Goal: Communication & Community: Answer question/provide support

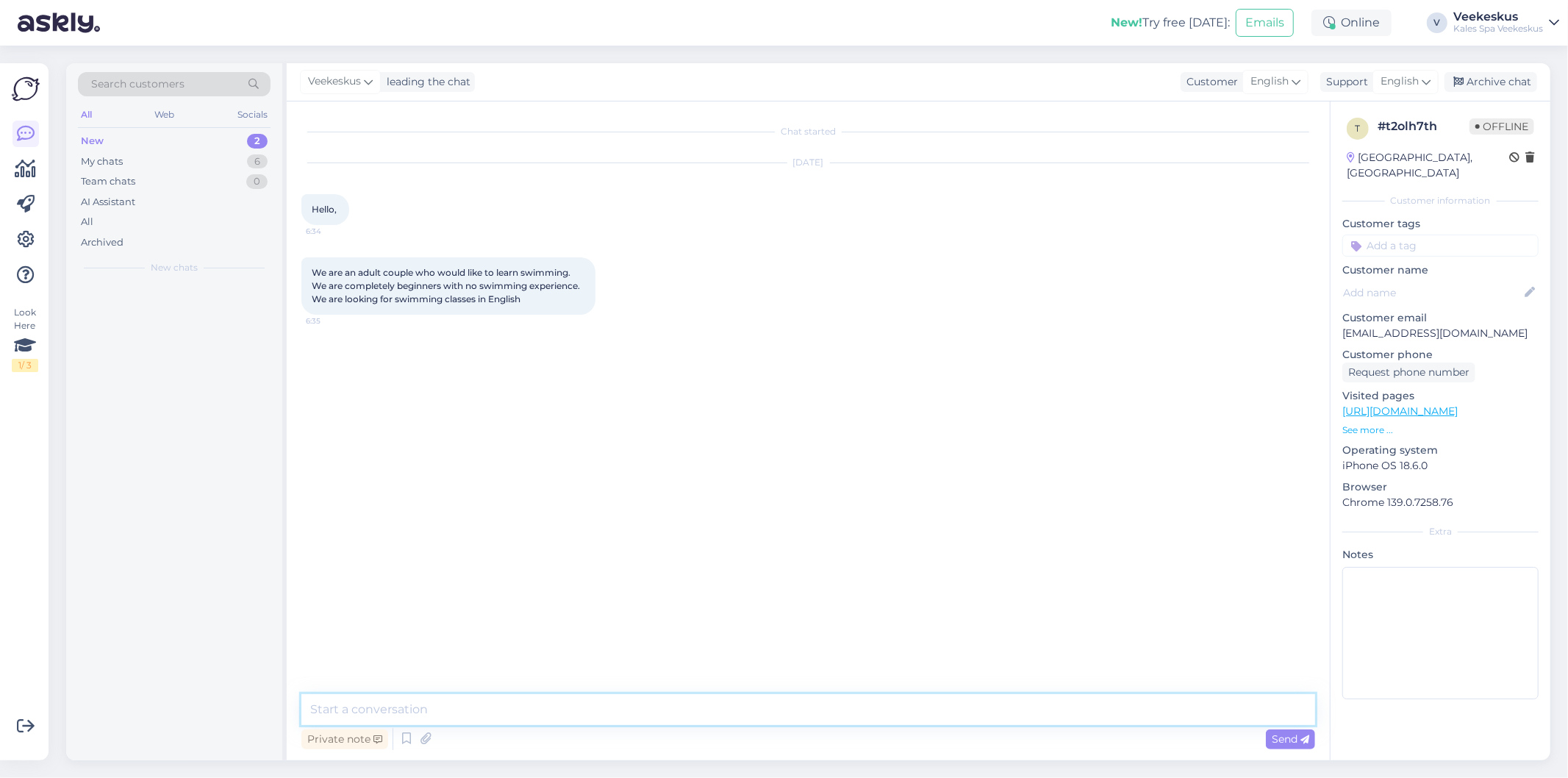
click at [804, 708] on textarea at bounding box center [808, 709] width 1014 height 31
click at [715, 704] on textarea at bounding box center [808, 709] width 1014 height 31
click at [823, 712] on textarea at bounding box center [808, 709] width 1014 height 31
click at [906, 704] on textarea at bounding box center [808, 709] width 1014 height 31
click at [314, 710] on textarea "[EMAIL_ADDRESS][DOMAIN_NAME]" at bounding box center [808, 709] width 1014 height 31
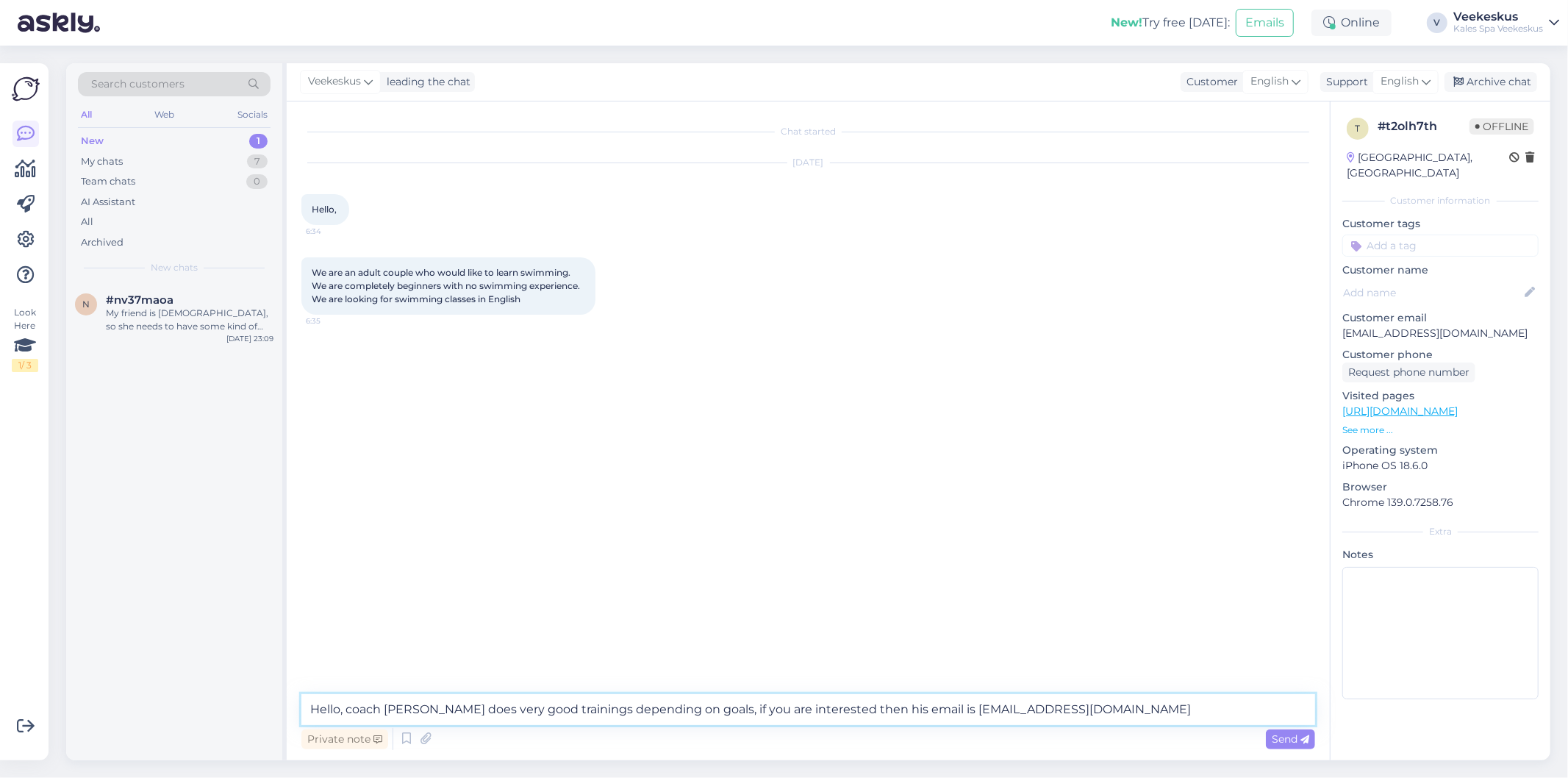
click at [1125, 706] on textarea "Hello, coach [PERSON_NAME] does very good trainings depending on goals, if you …" at bounding box center [808, 709] width 1014 height 31
click at [1118, 705] on textarea "Hello, coach [PERSON_NAME] does very good trainings depending on goals, if you …" at bounding box center [808, 709] width 1014 height 31
drag, startPoint x: 516, startPoint y: 711, endPoint x: 454, endPoint y: 715, distance: 62.1
click at [454, 715] on textarea "Hello, coach [PERSON_NAME] does very good trainings depending on goals, if you …" at bounding box center [808, 709] width 1014 height 31
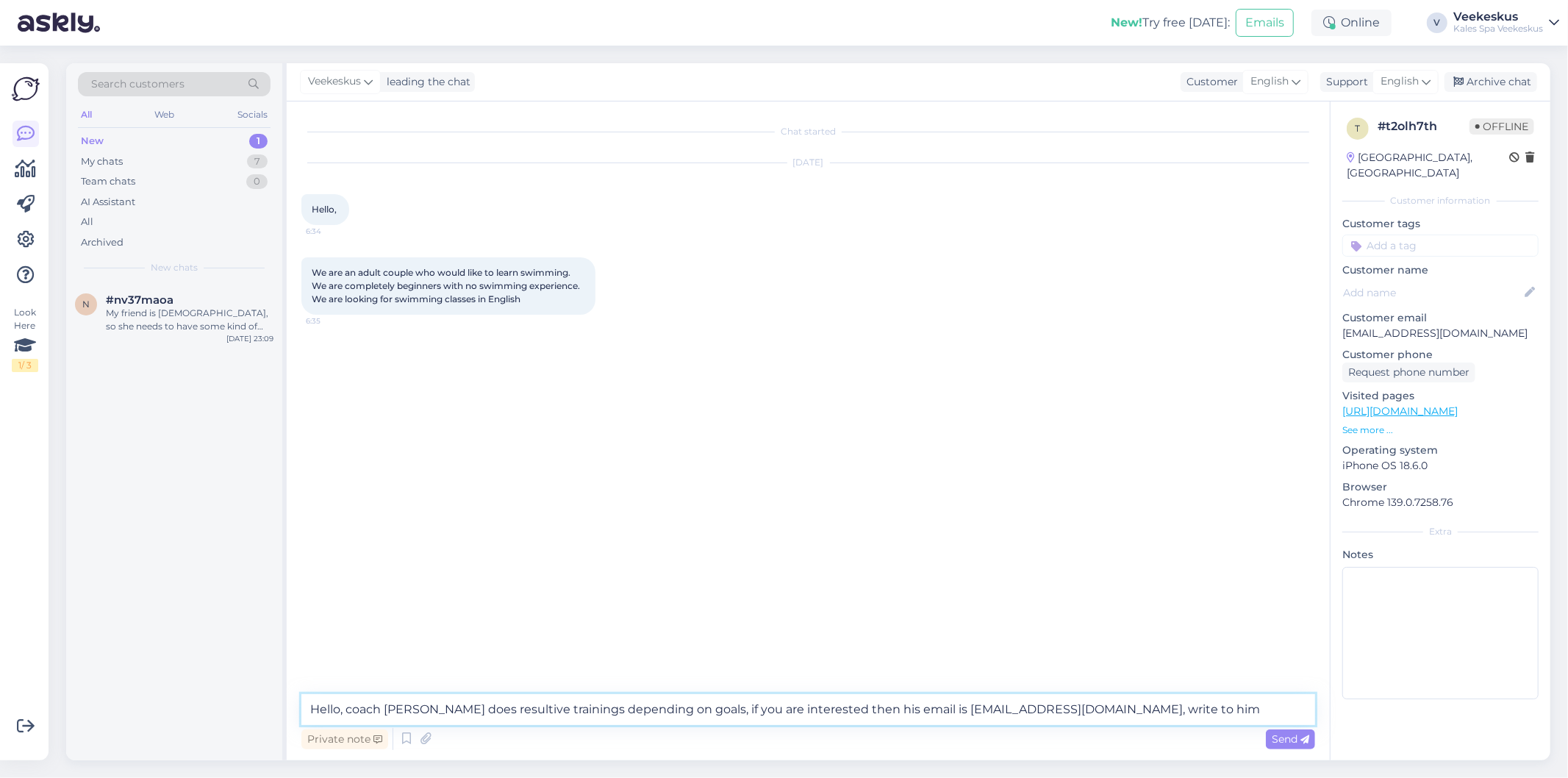
click at [1180, 705] on textarea "Hello, coach [PERSON_NAME] does resultive trainings depending on goals, if you …" at bounding box center [808, 709] width 1014 height 31
drag, startPoint x: 687, startPoint y: 709, endPoint x: 743, endPoint y: 701, distance: 56.6
click at [743, 701] on textarea "Hello, coach [PERSON_NAME] does resultive trainings depending on goals, if you …" at bounding box center [808, 709] width 1014 height 31
drag, startPoint x: 791, startPoint y: 711, endPoint x: 737, endPoint y: 711, distance: 54.0
click at [737, 711] on textarea "Hello, coach [PERSON_NAME] does resultive trainings depending on goals, there i…" at bounding box center [808, 709] width 1014 height 31
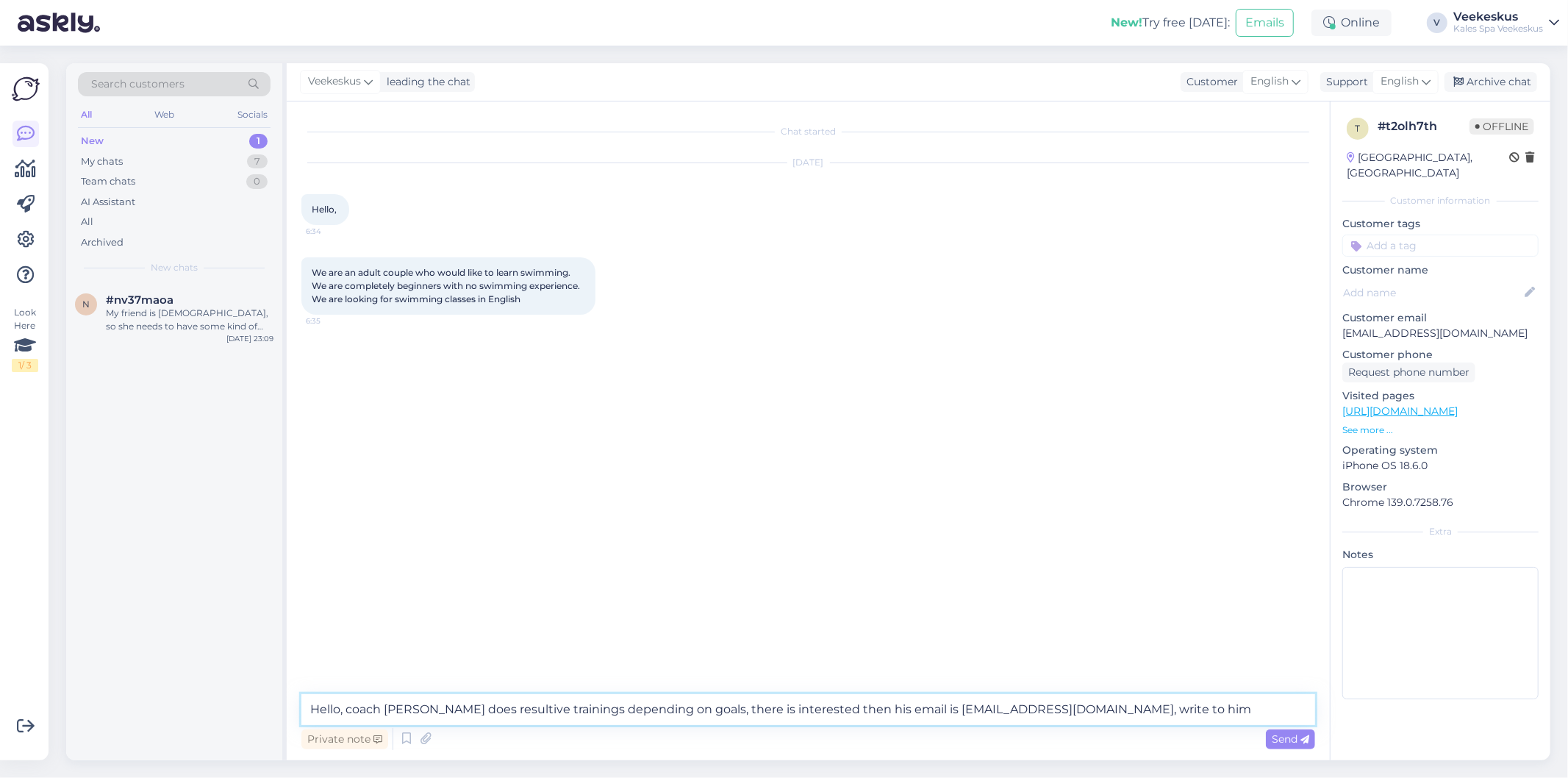
drag, startPoint x: 820, startPoint y: 711, endPoint x: 737, endPoint y: 711, distance: 83.0
click at [737, 711] on textarea "Hello, coach [PERSON_NAME] does resultive trainings depending on goals, there i…" at bounding box center [808, 709] width 1014 height 31
drag, startPoint x: 1127, startPoint y: 709, endPoint x: 1019, endPoint y: 700, distance: 108.4
click at [1019, 700] on textarea "Hello, coach [PERSON_NAME] does resultive trainings depending on goals, there i…" at bounding box center [808, 709] width 1014 height 31
type textarea "Hello, coach [PERSON_NAME] does resultive trainings depending on goals, there i…"
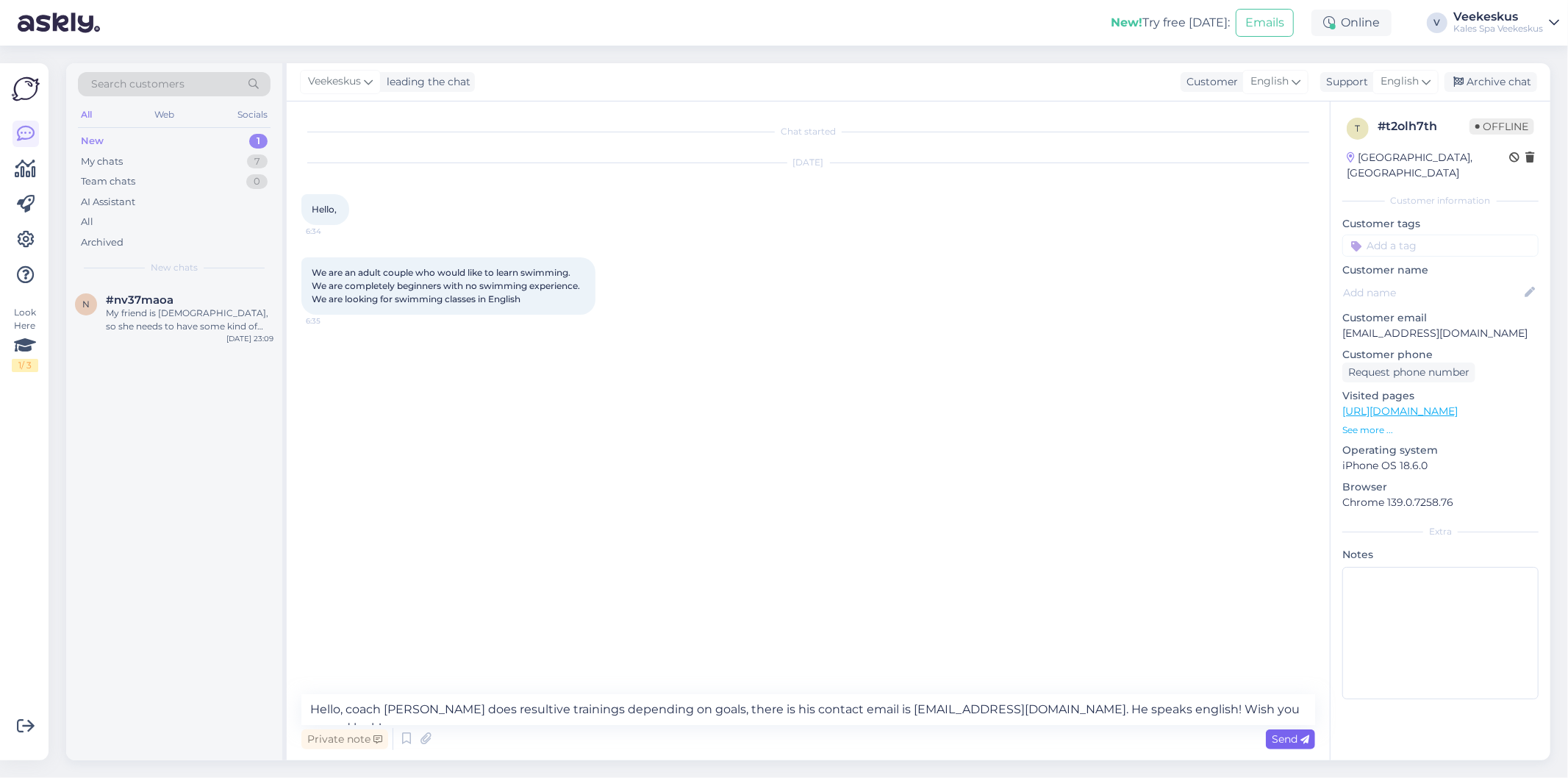
click at [1288, 738] on span "Send" at bounding box center [1290, 738] width 38 height 13
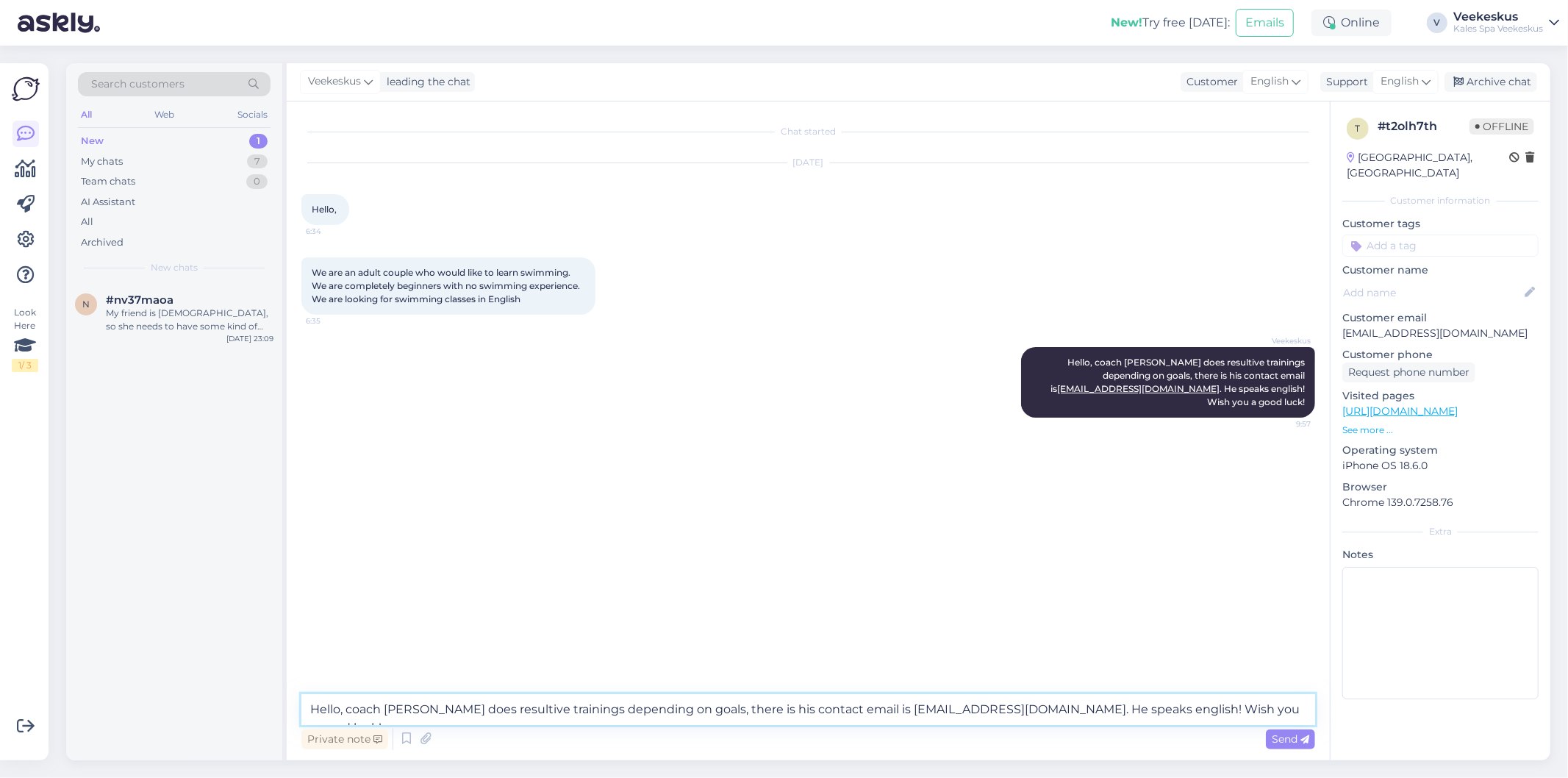
click at [781, 724] on textarea "Hello, coach [PERSON_NAME] does resultive trainings depending on goals, there i…" at bounding box center [808, 709] width 1014 height 31
click at [791, 697] on textarea "Hello, coach [PERSON_NAME] does resultive trainings depending on goals, there i…" at bounding box center [808, 709] width 1014 height 31
click at [776, 495] on div "Chat started [DATE] Hello, 6:34 We are an adult couple who would like to learn …" at bounding box center [814, 398] width 1027 height 564
drag, startPoint x: 1045, startPoint y: 358, endPoint x: 1269, endPoint y: 391, distance: 226.4
click at [1268, 391] on div "Veekeskus Hello, coach [PERSON_NAME] does resultive trainings depending on goal…" at bounding box center [1168, 382] width 294 height 70
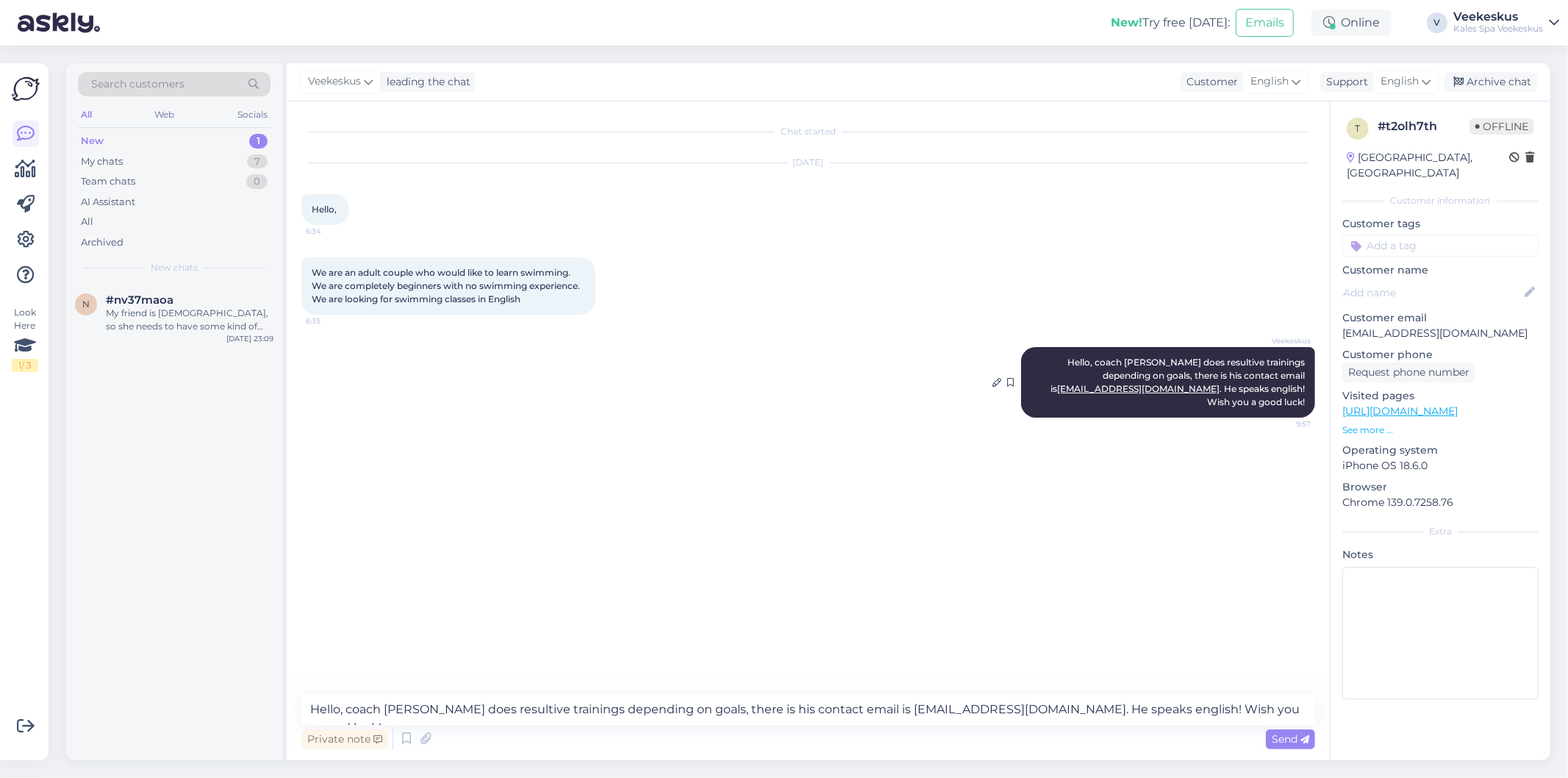
click at [1287, 415] on div "Veekeskus Hello, coach [PERSON_NAME] does resultive trainings depending on goal…" at bounding box center [1168, 382] width 294 height 70
drag, startPoint x: 1048, startPoint y: 357, endPoint x: 1289, endPoint y: 393, distance: 243.7
click at [1288, 393] on div "Veekeskus Hello, coach [PERSON_NAME] does resultive trainings depending on goal…" at bounding box center [1168, 382] width 294 height 70
drag, startPoint x: 1302, startPoint y: 393, endPoint x: 1307, endPoint y: 399, distance: 7.8
click at [1307, 399] on div "Veekeskus Hello, coach [PERSON_NAME] does resultive trainings depending on goal…" at bounding box center [1168, 382] width 294 height 70
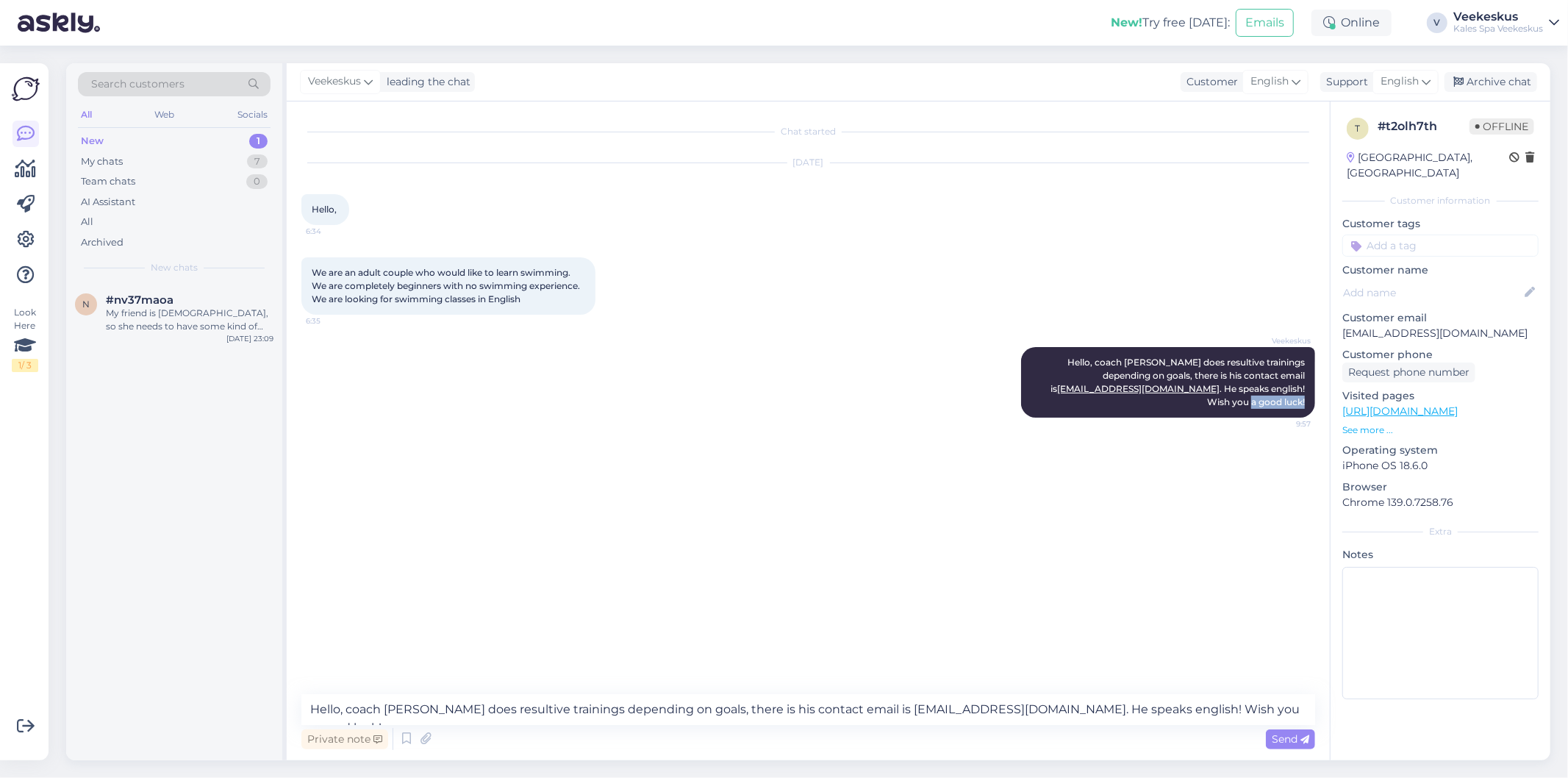
click at [1237, 490] on div "Chat started [DATE] Hello, 6:34 We are an adult couple who would like to learn …" at bounding box center [814, 398] width 1027 height 564
drag, startPoint x: 1341, startPoint y: 319, endPoint x: 1517, endPoint y: 317, distance: 176.0
click at [1517, 317] on div "t # t2olh7th Offline [GEOGRAPHIC_DATA], [GEOGRAPHIC_DATA] Customer information …" at bounding box center [1441, 411] width 219 height 620
copy p "[EMAIL_ADDRESS][DOMAIN_NAME]"
drag, startPoint x: 1259, startPoint y: 395, endPoint x: 1311, endPoint y: 383, distance: 53.4
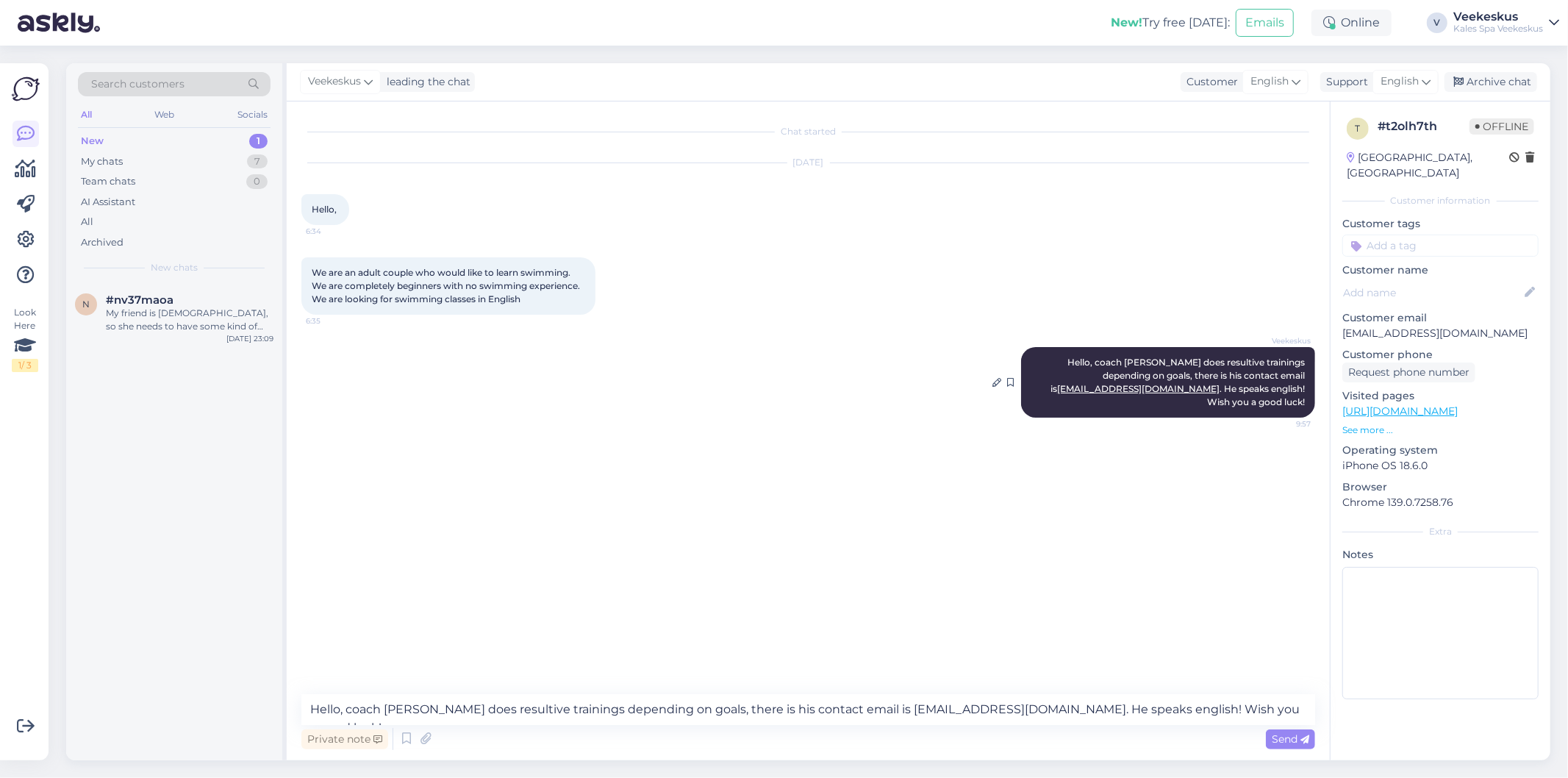
click at [1311, 383] on div "Veekeskus Hello, coach [PERSON_NAME] does resultive trainings depending on goal…" at bounding box center [1168, 382] width 294 height 70
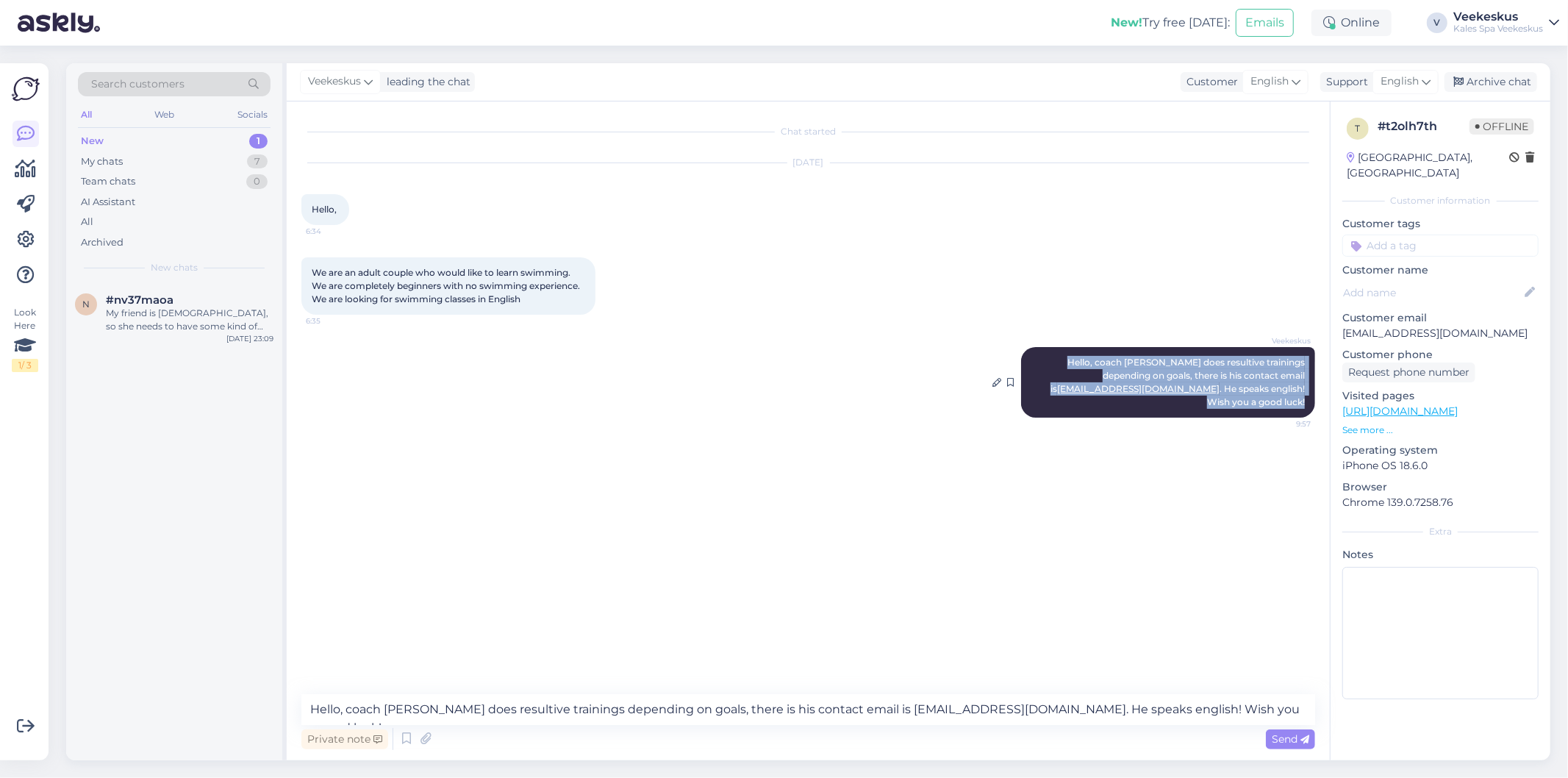
drag, startPoint x: 1047, startPoint y: 356, endPoint x: 1314, endPoint y: 401, distance: 270.8
click at [1314, 401] on div "Veekeskus Hello, coach [PERSON_NAME] does resultive trainings depending on goal…" at bounding box center [1168, 382] width 294 height 70
copy span "Hello, coach [PERSON_NAME] does resultive trainings depending on goals, there i…"
click at [1172, 505] on div "Chat started [DATE] Hello, 6:34 We are an adult couple who would like to learn …" at bounding box center [814, 398] width 1027 height 564
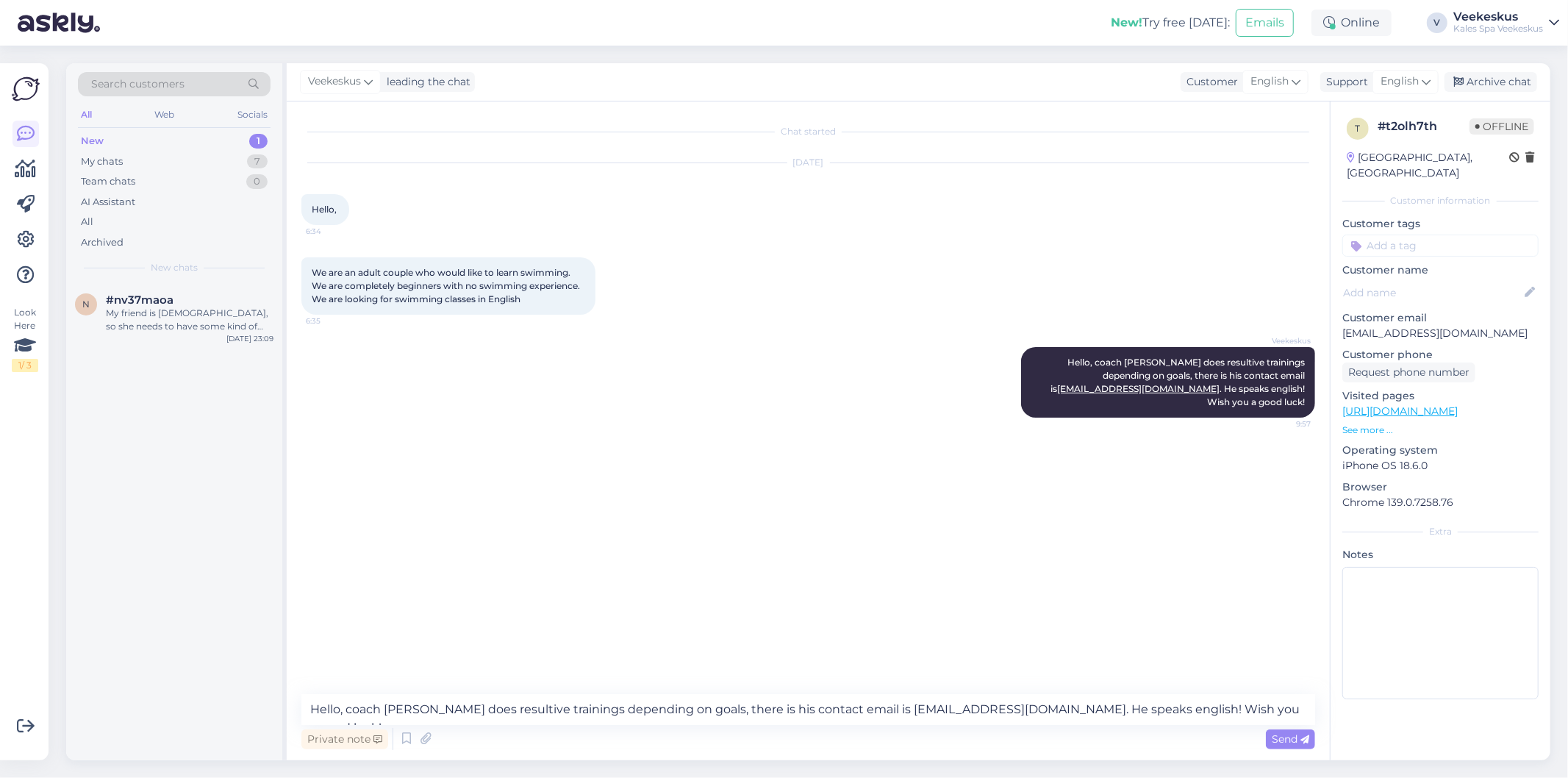
drag, startPoint x: 1509, startPoint y: 317, endPoint x: 1489, endPoint y: 319, distance: 20.1
click at [1498, 326] on p "[EMAIL_ADDRESS][DOMAIN_NAME]" at bounding box center [1441, 334] width 197 height 16
drag, startPoint x: 1343, startPoint y: 316, endPoint x: 1507, endPoint y: 314, distance: 164.0
click at [1507, 326] on p "[EMAIL_ADDRESS][DOMAIN_NAME]" at bounding box center [1441, 334] width 197 height 16
copy p "[EMAIL_ADDRESS][DOMAIN_NAME]"
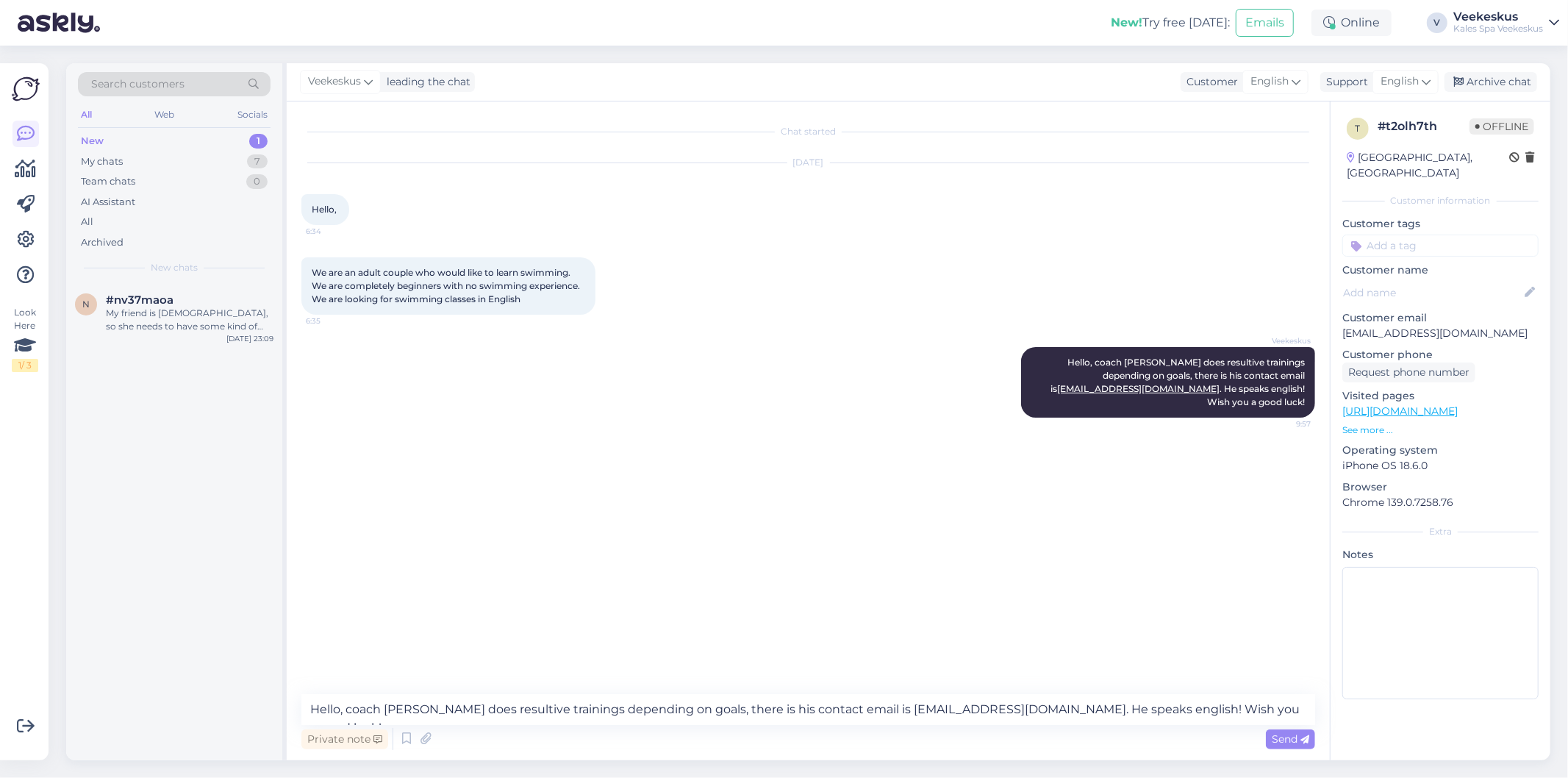
click at [777, 509] on div "Chat started [DATE] Hello, 6:34 We are an adult couple who would like to learn …" at bounding box center [814, 398] width 1027 height 564
click at [1486, 81] on div "Archive chat" at bounding box center [1491, 82] width 93 height 20
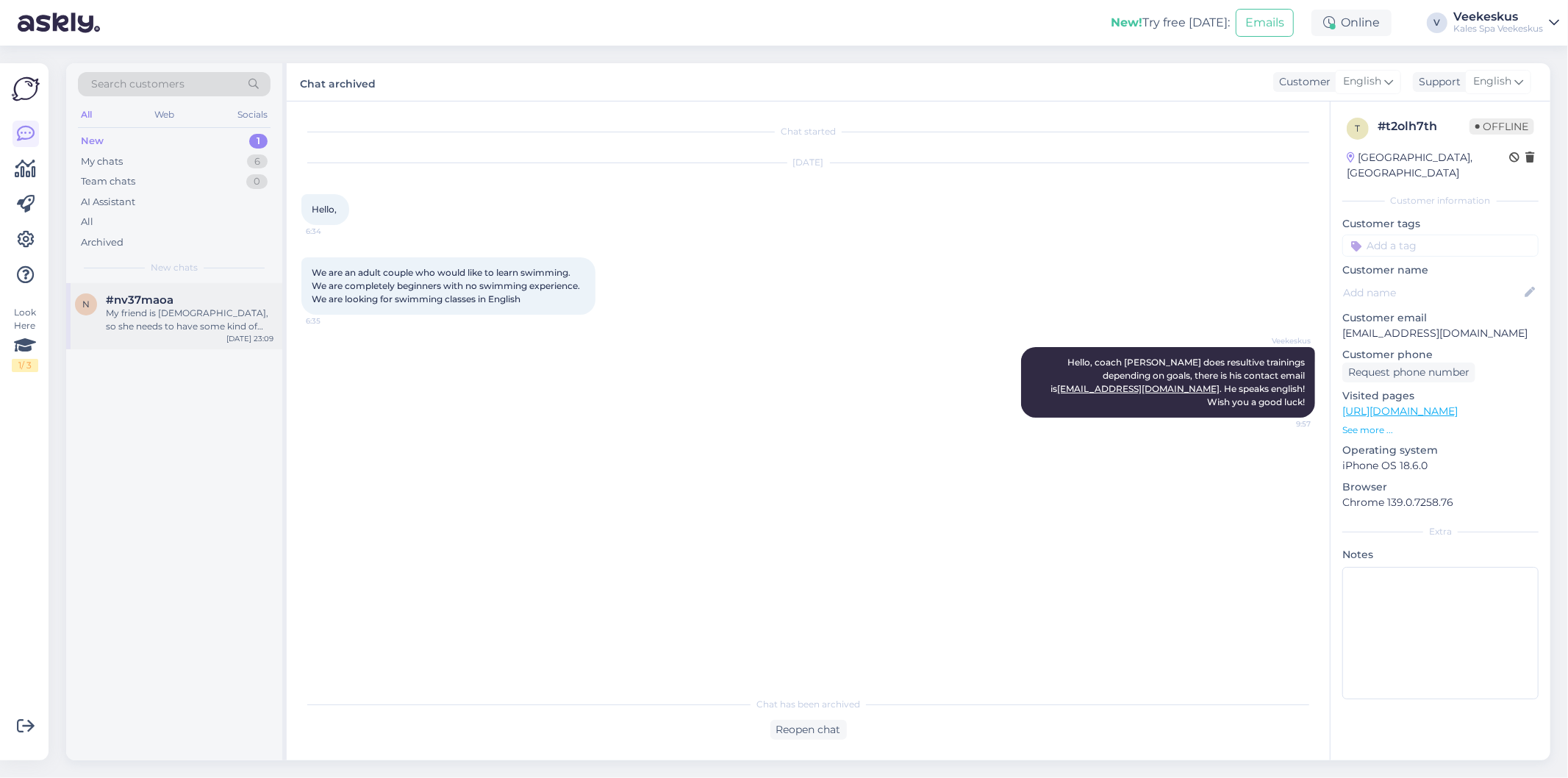
click at [184, 324] on div "My friend is [DEMOGRAPHIC_DATA], so she needs to have some kind of wear that co…" at bounding box center [190, 319] width 168 height 27
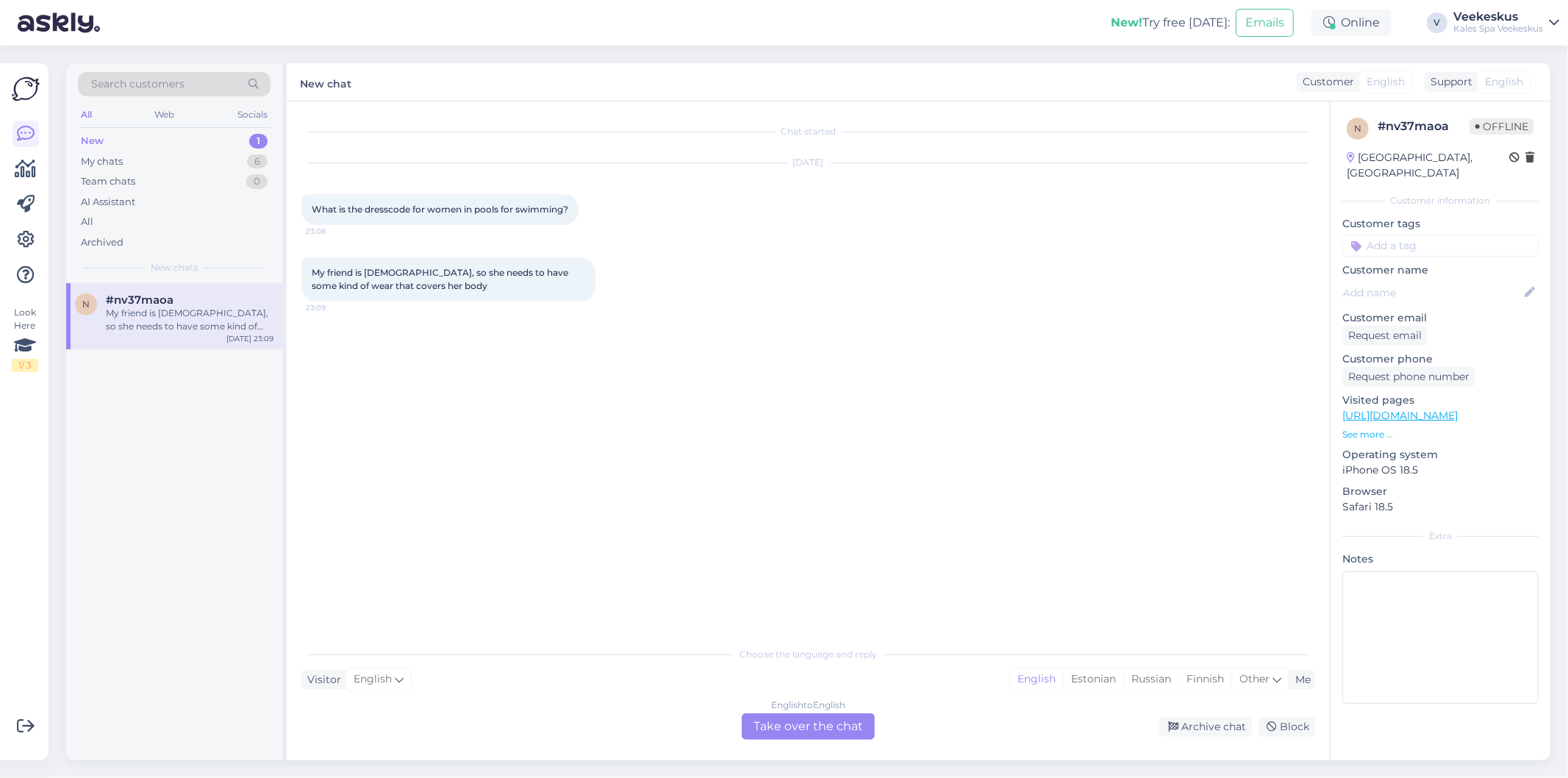
click at [599, 430] on div "Chat started [DATE] What is the dresscode for women in pools for swimming? 23:0…" at bounding box center [814, 372] width 1027 height 510
click at [826, 732] on div "English to English Take over the chat" at bounding box center [808, 727] width 133 height 27
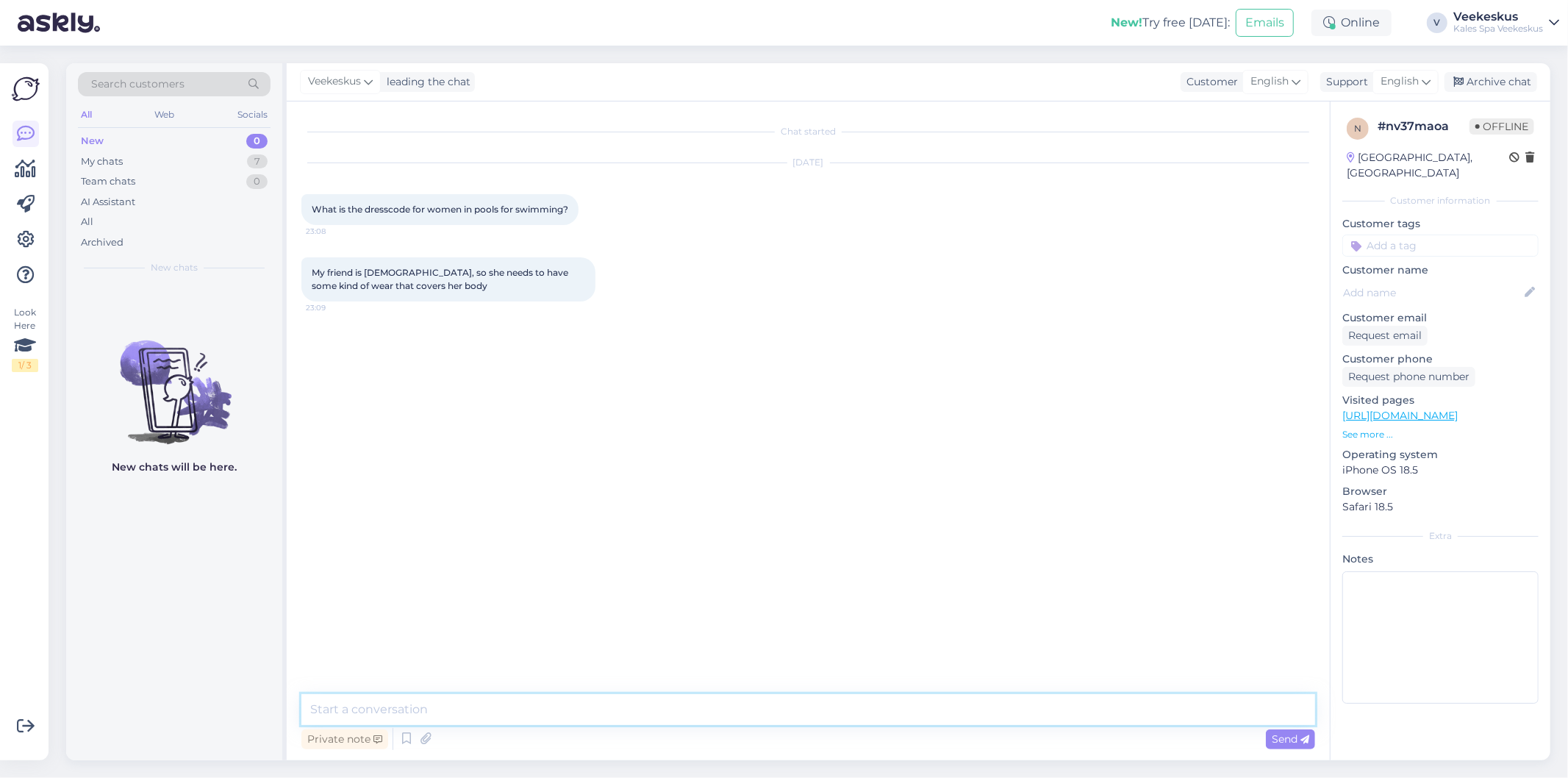
click at [818, 715] on textarea at bounding box center [808, 709] width 1014 height 31
type textarea "it is okei if swimsuit is made from special fabric."
click at [1491, 82] on div "Archive chat" at bounding box center [1491, 82] width 93 height 20
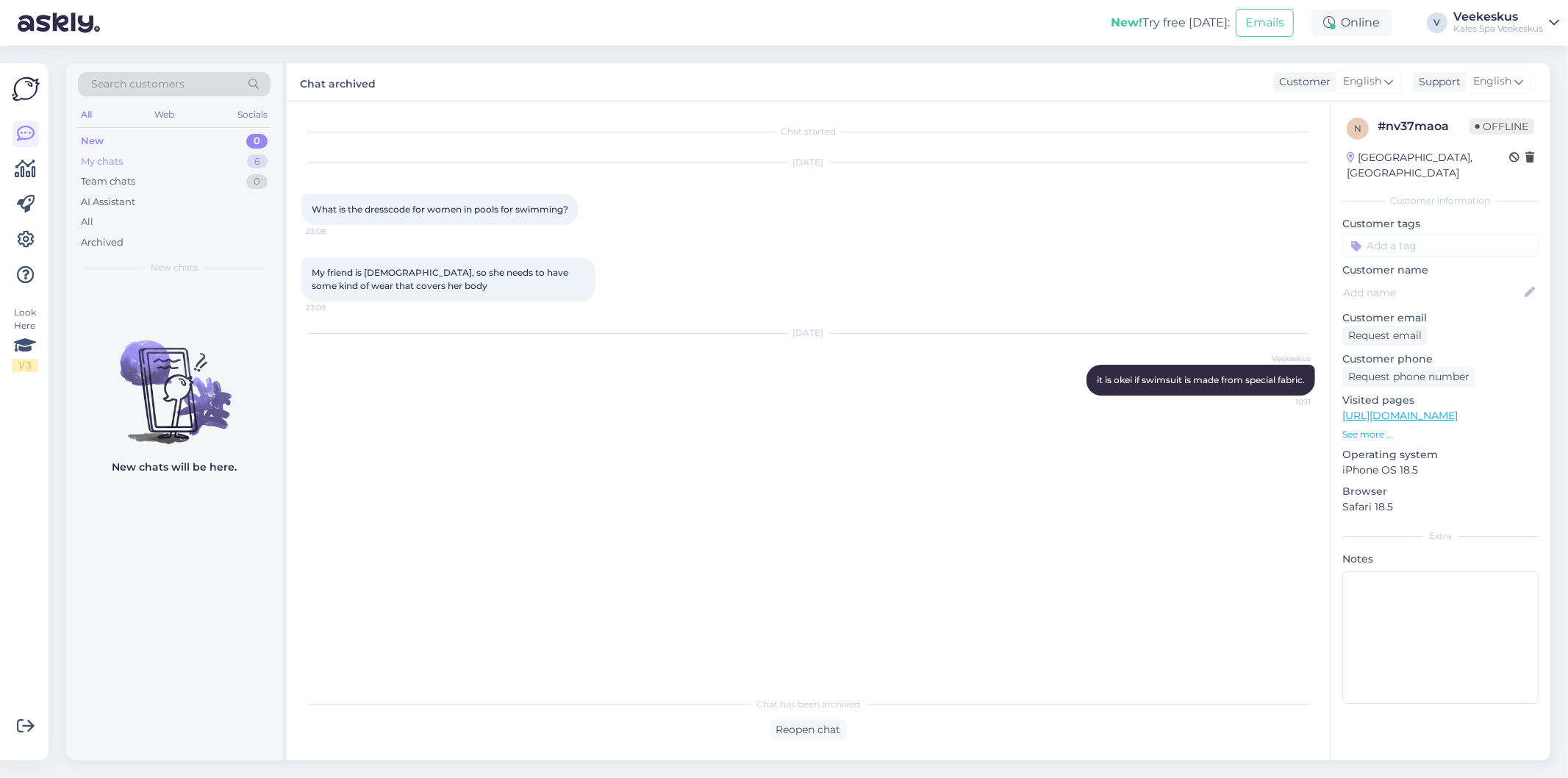
click at [98, 160] on div "My chats" at bounding box center [102, 161] width 41 height 15
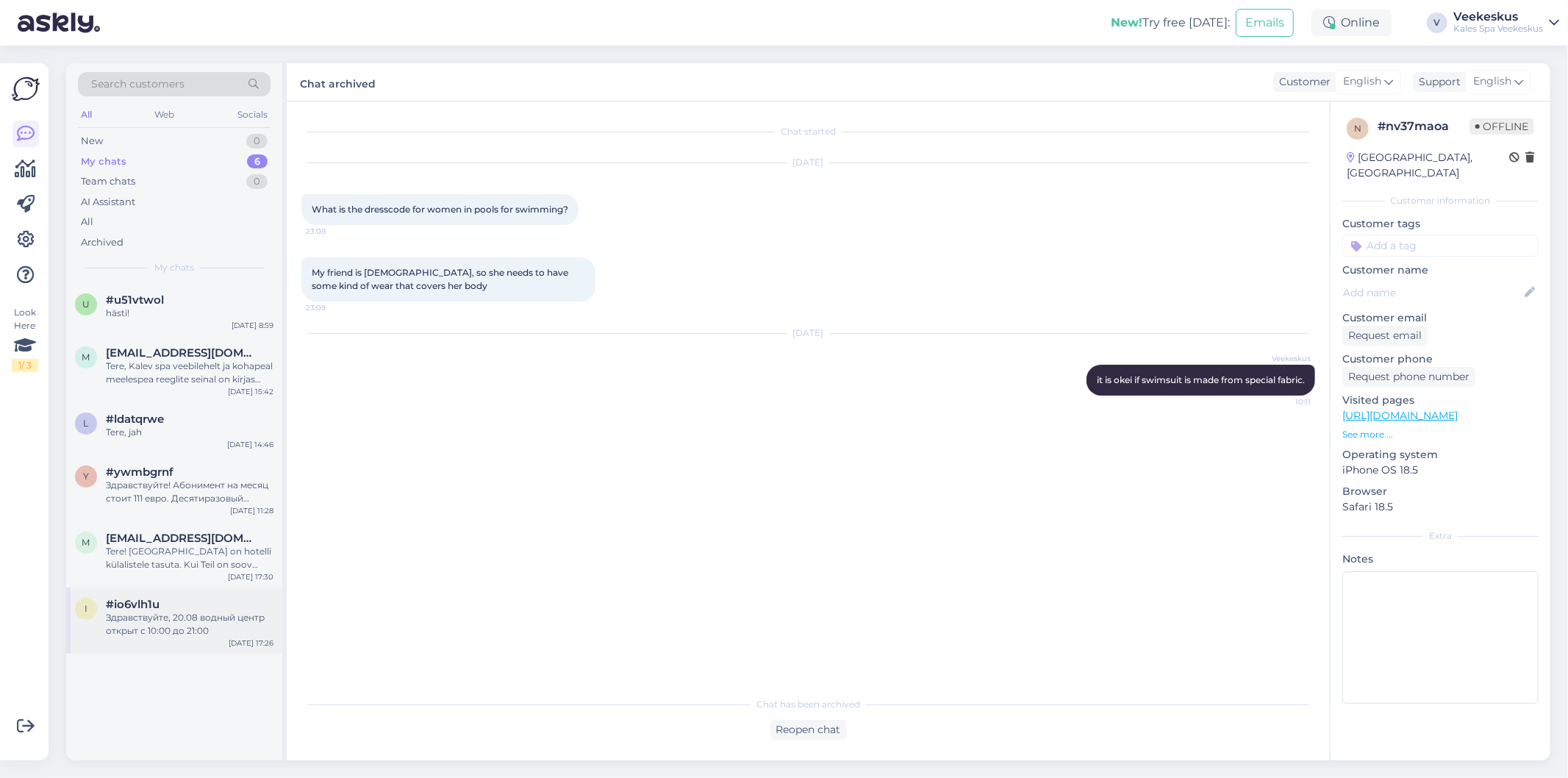
click at [149, 605] on span "#io6vlh1u" at bounding box center [132, 604] width 53 height 13
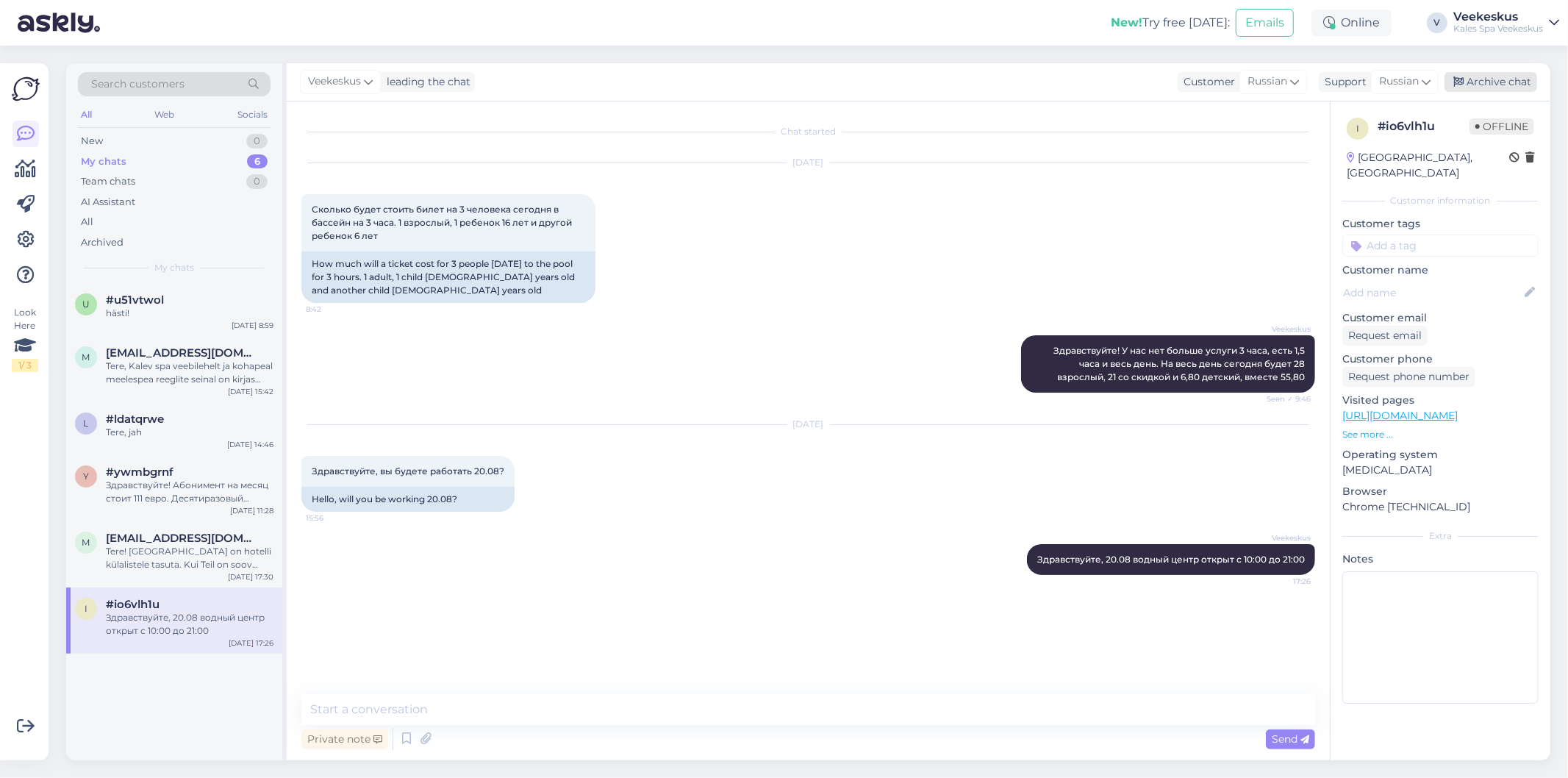
click at [1510, 72] on div "Archive chat" at bounding box center [1491, 82] width 93 height 20
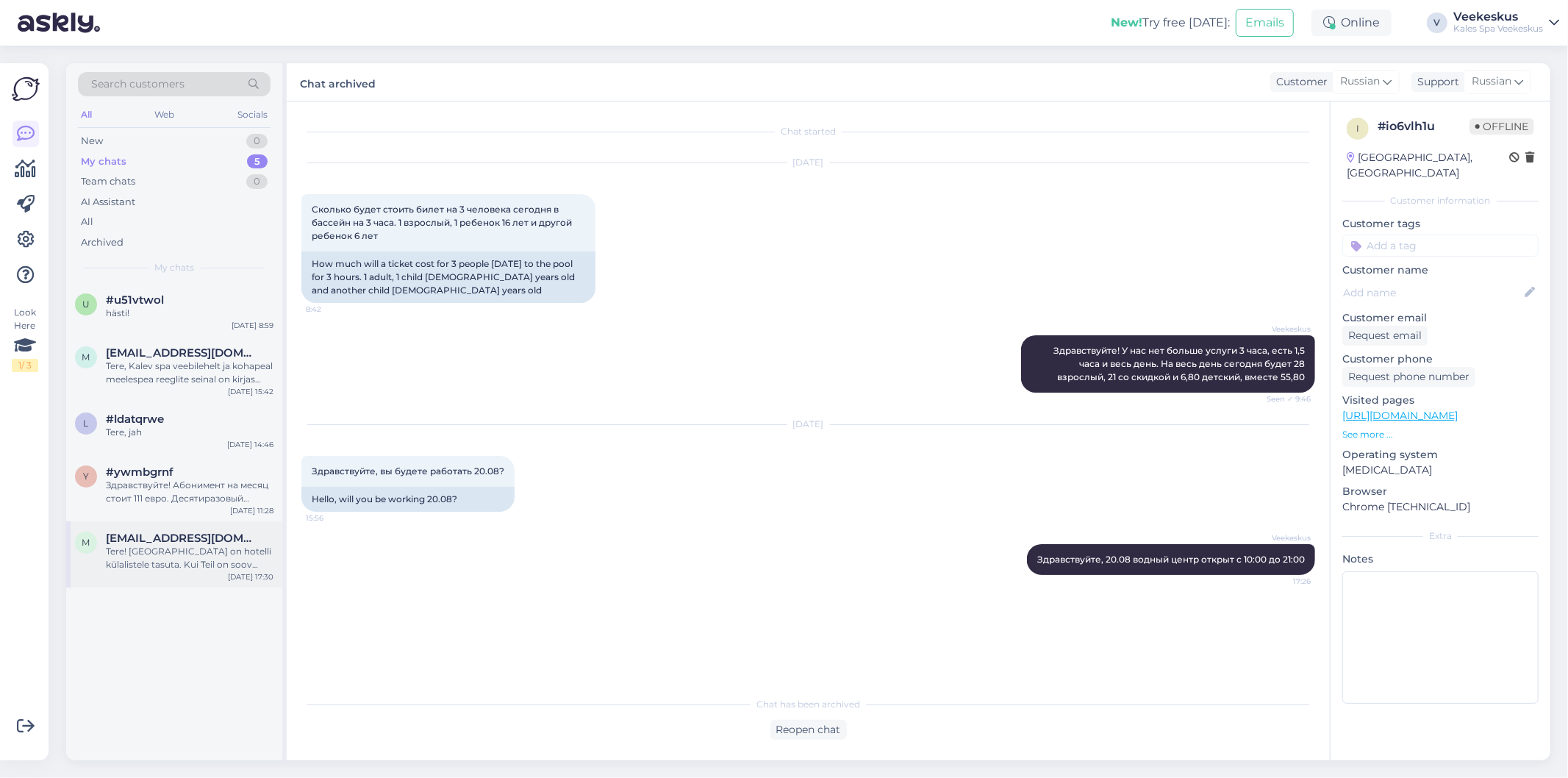
click at [157, 549] on div "Tere! [GEOGRAPHIC_DATA] on hotelli külalistele tasuta. Kui Teil on soov Sauna-[…" at bounding box center [190, 558] width 168 height 27
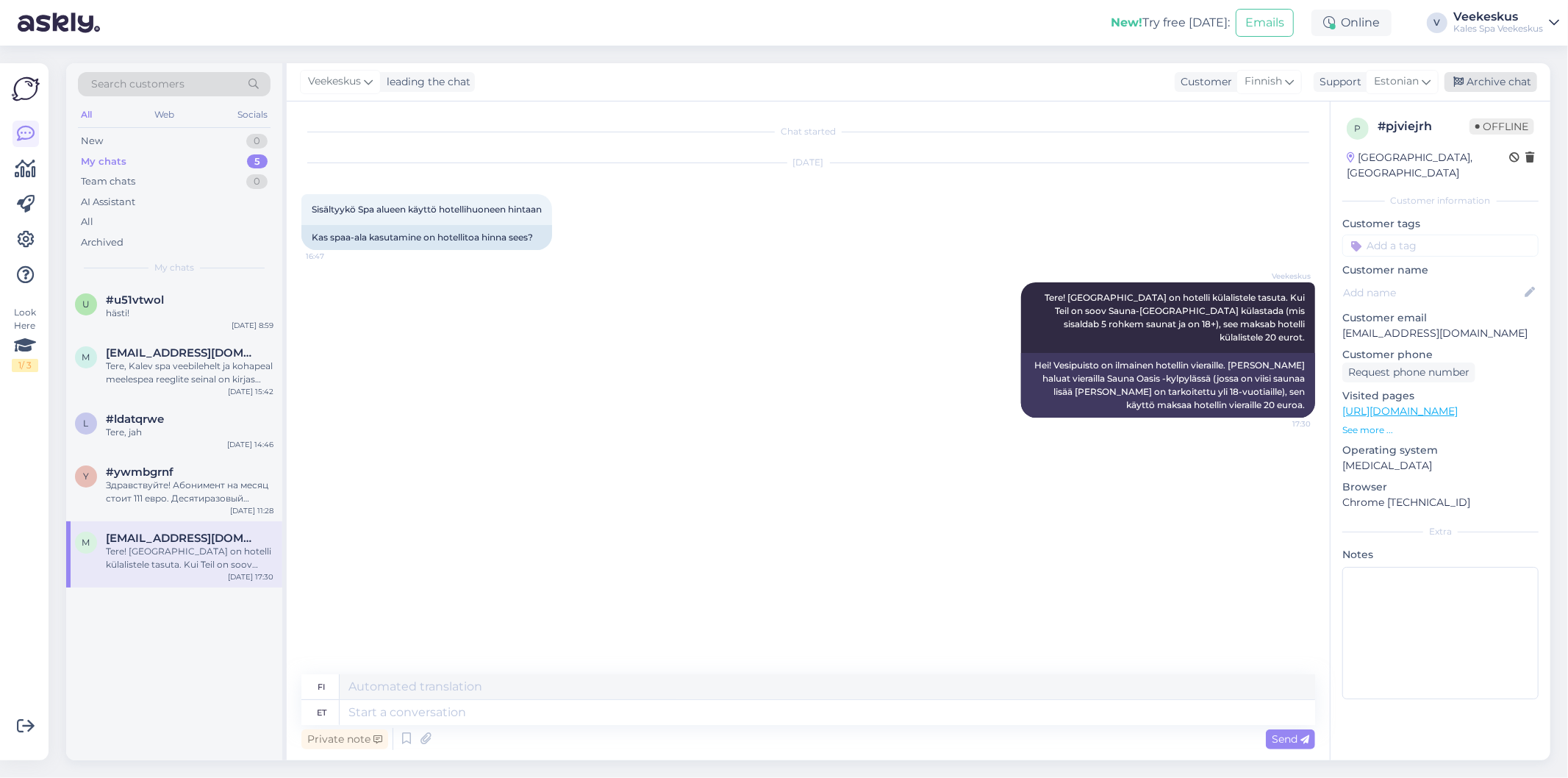
click at [1493, 84] on div "Archive chat" at bounding box center [1491, 82] width 93 height 20
